Goal: Find specific page/section: Find specific page/section

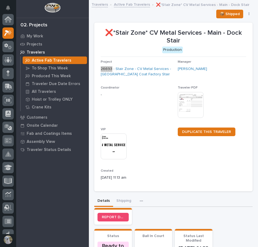
scroll to position [13, 0]
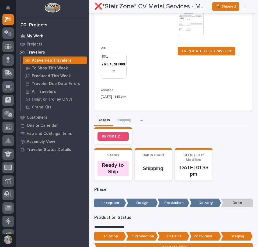
click at [40, 35] on p "My Work" at bounding box center [35, 36] width 16 height 5
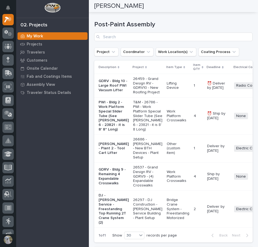
scroll to position [782, 0]
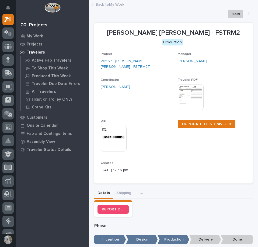
click at [116, 6] on link "Back to My Work" at bounding box center [110, 4] width 29 height 6
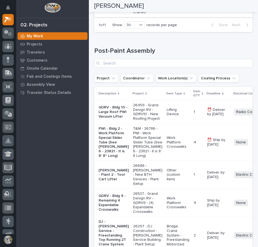
scroll to position [782, 0]
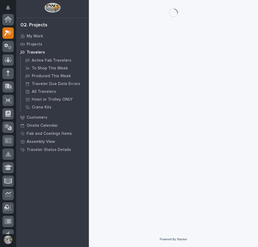
scroll to position [13, 0]
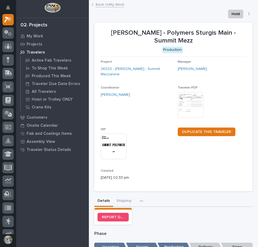
click at [123, 196] on button "Shipping" at bounding box center [123, 201] width 21 height 11
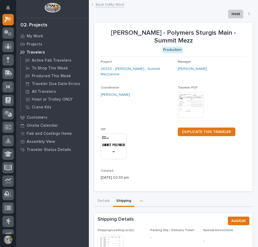
click at [101, 235] on img at bounding box center [111, 248] width 26 height 26
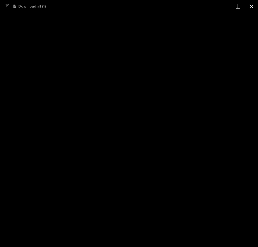
click at [252, 6] on button "Close gallery" at bounding box center [251, 6] width 13 height 13
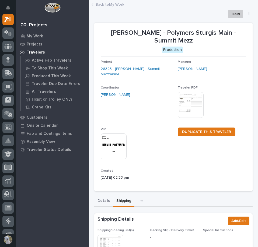
click at [103, 196] on button "Details" at bounding box center [103, 201] width 19 height 11
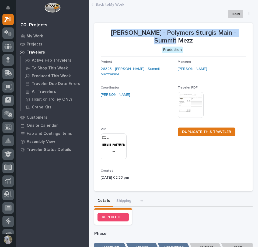
drag, startPoint x: 100, startPoint y: 31, endPoint x: 251, endPoint y: 36, distance: 150.5
copy p "[PERSON_NAME] - Polymers Sturgis Main - Summit Mezz"
drag, startPoint x: 127, startPoint y: 189, endPoint x: 256, endPoint y: 214, distance: 131.0
click at [127, 196] on button "Shipping" at bounding box center [123, 201] width 21 height 11
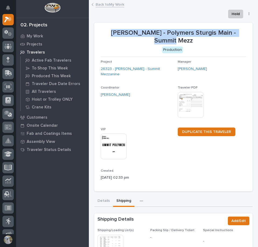
click at [112, 235] on img at bounding box center [111, 248] width 26 height 26
